Goal: Task Accomplishment & Management: Manage account settings

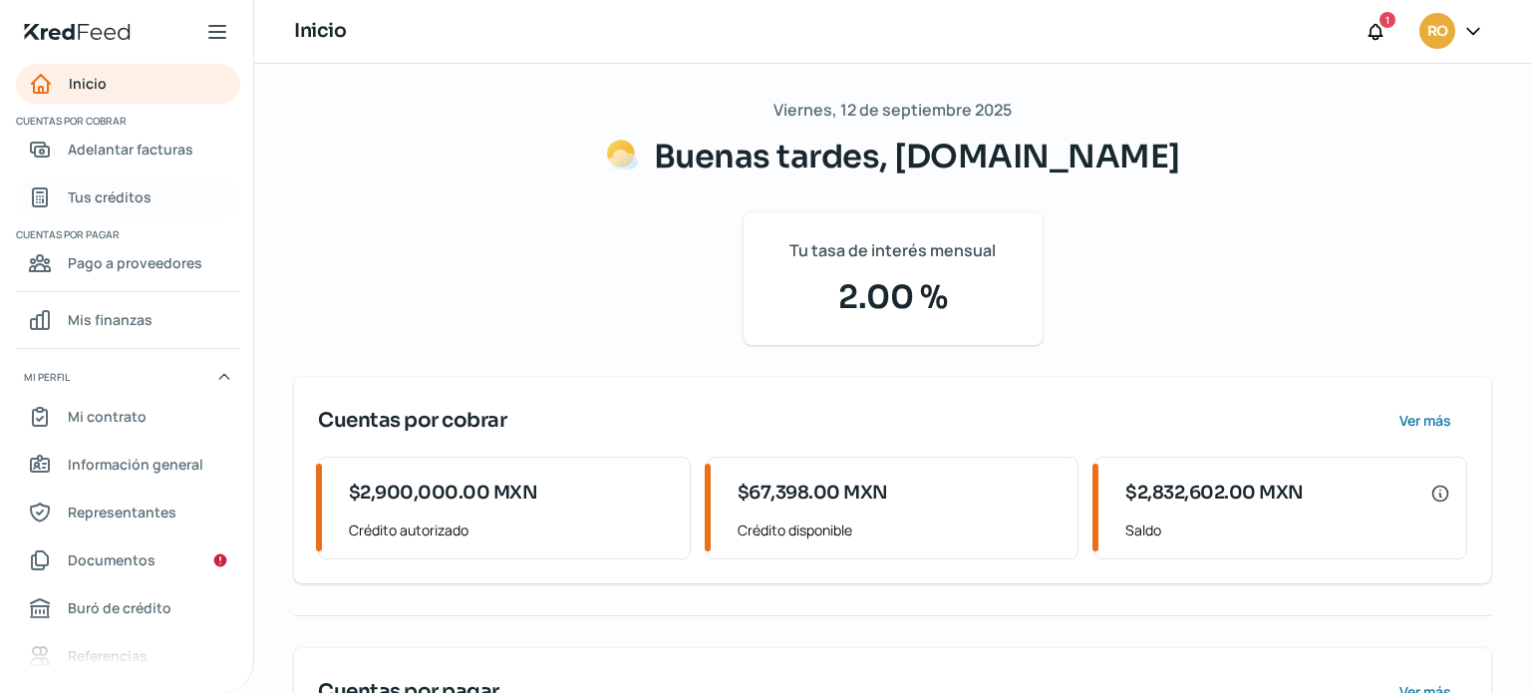
click at [127, 202] on span "Tus créditos" at bounding box center [110, 196] width 84 height 25
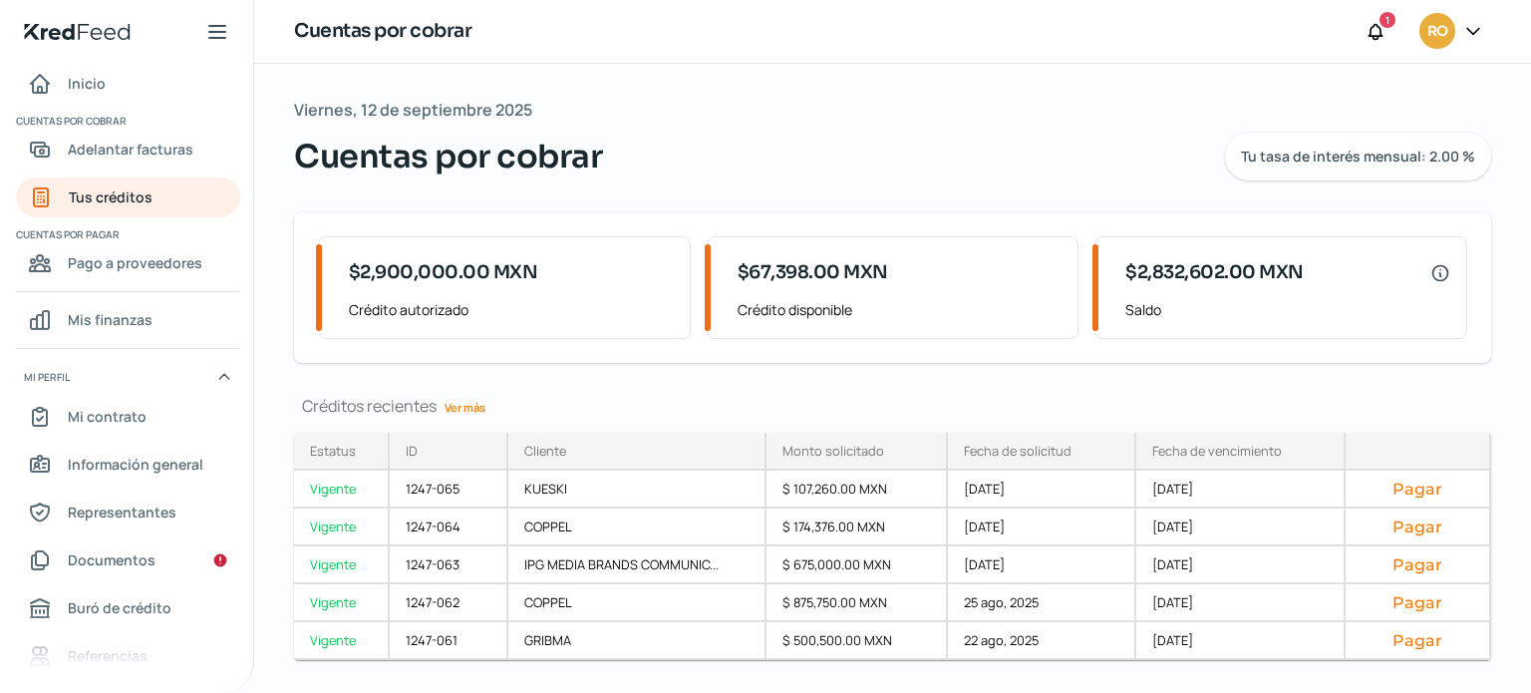
click at [471, 400] on link "Ver más" at bounding box center [465, 407] width 57 height 31
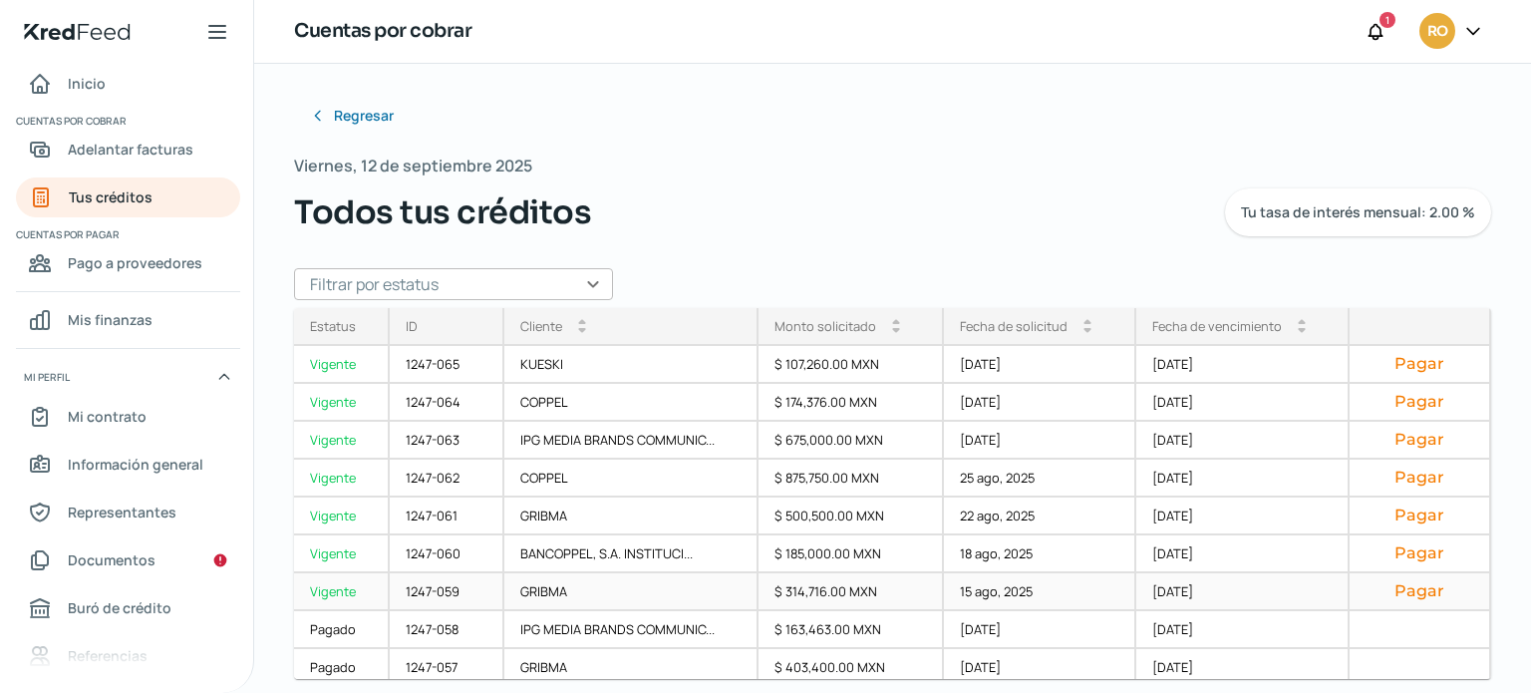
click at [1405, 590] on button "Pagar" at bounding box center [1420, 591] width 108 height 20
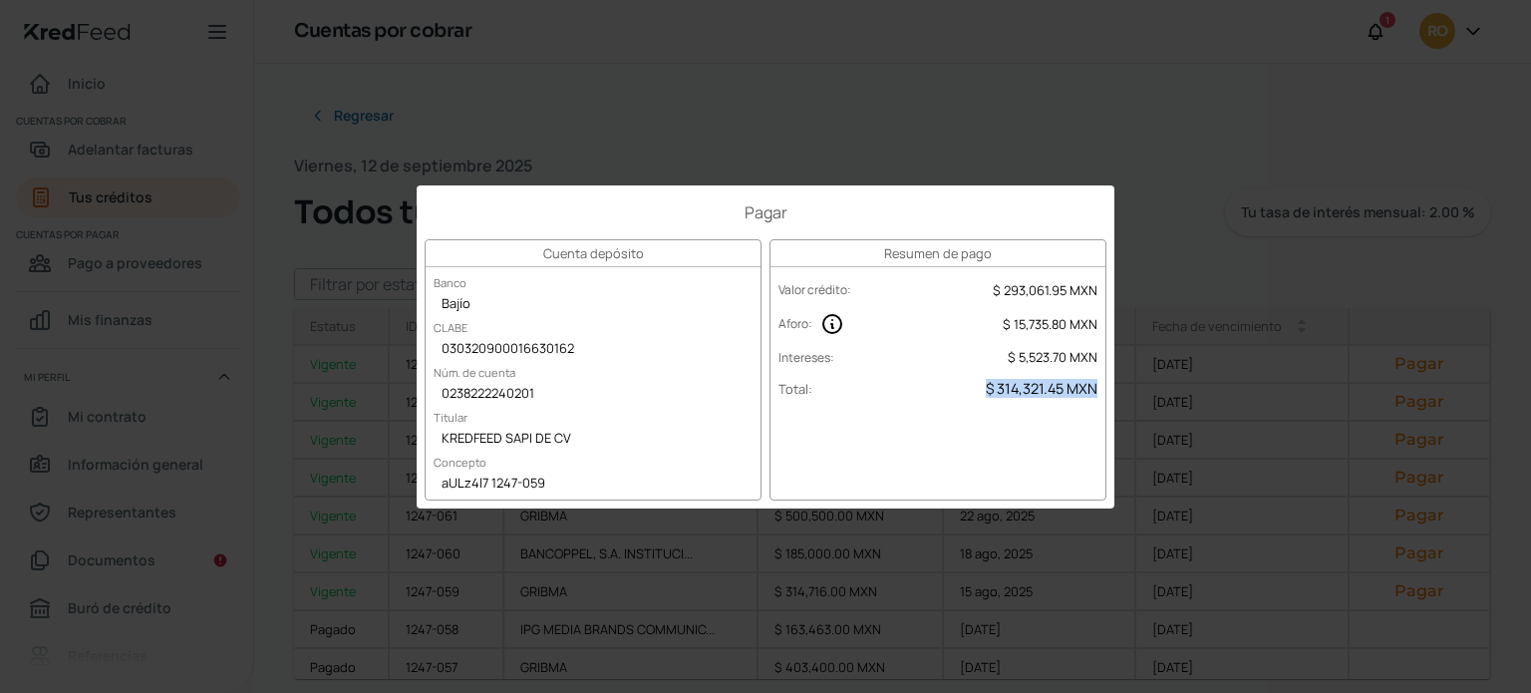
click at [1017, 389] on span "$ 314,321.45 MXN" at bounding box center [1042, 388] width 112 height 19
